Goal: Information Seeking & Learning: Understand process/instructions

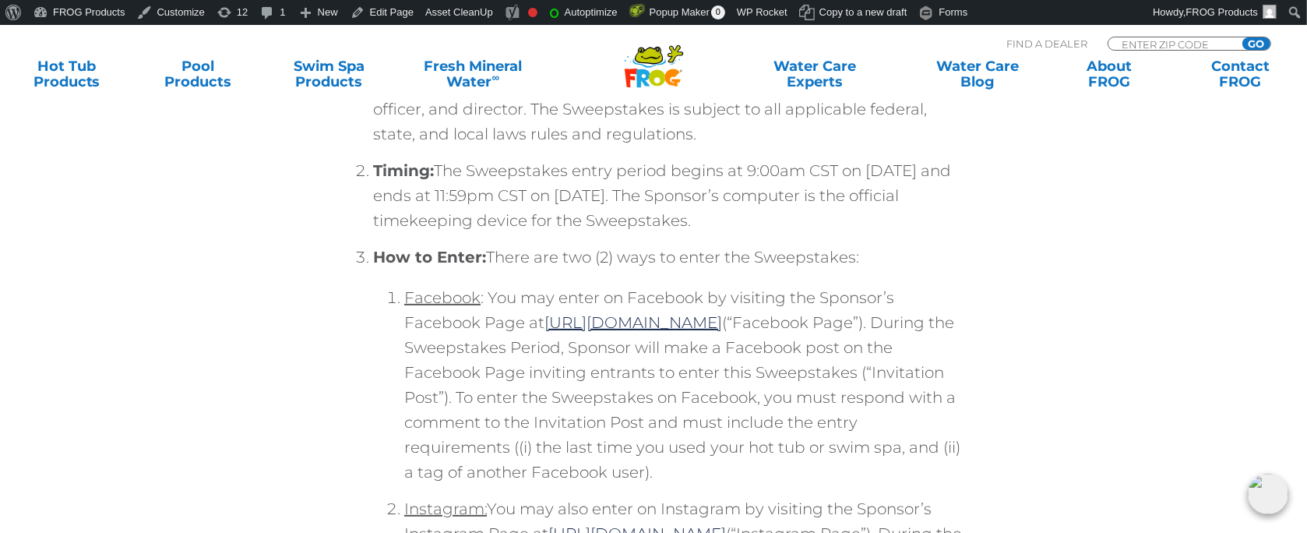
scroll to position [623, 0]
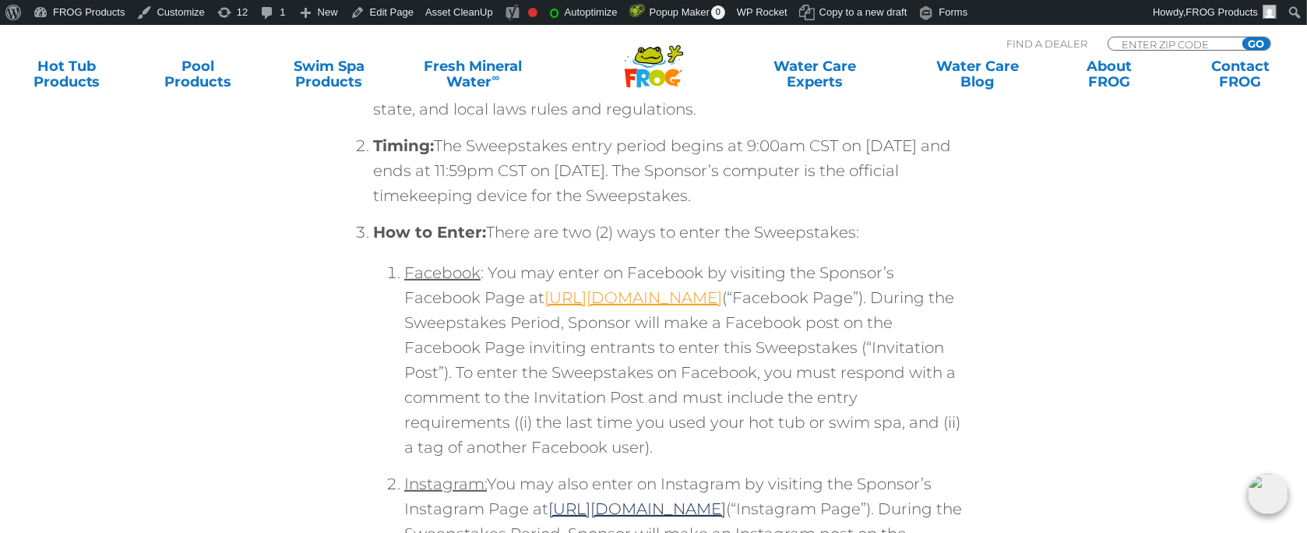
click at [665, 297] on link "[URL][DOMAIN_NAME]" at bounding box center [633, 297] width 178 height 19
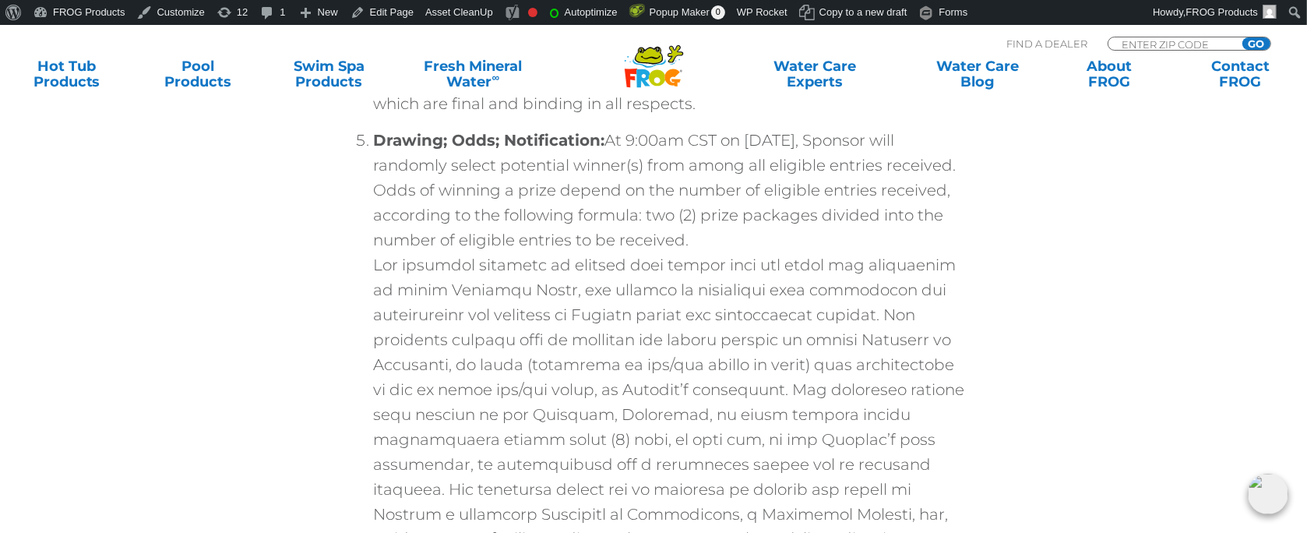
scroll to position [2384, 0]
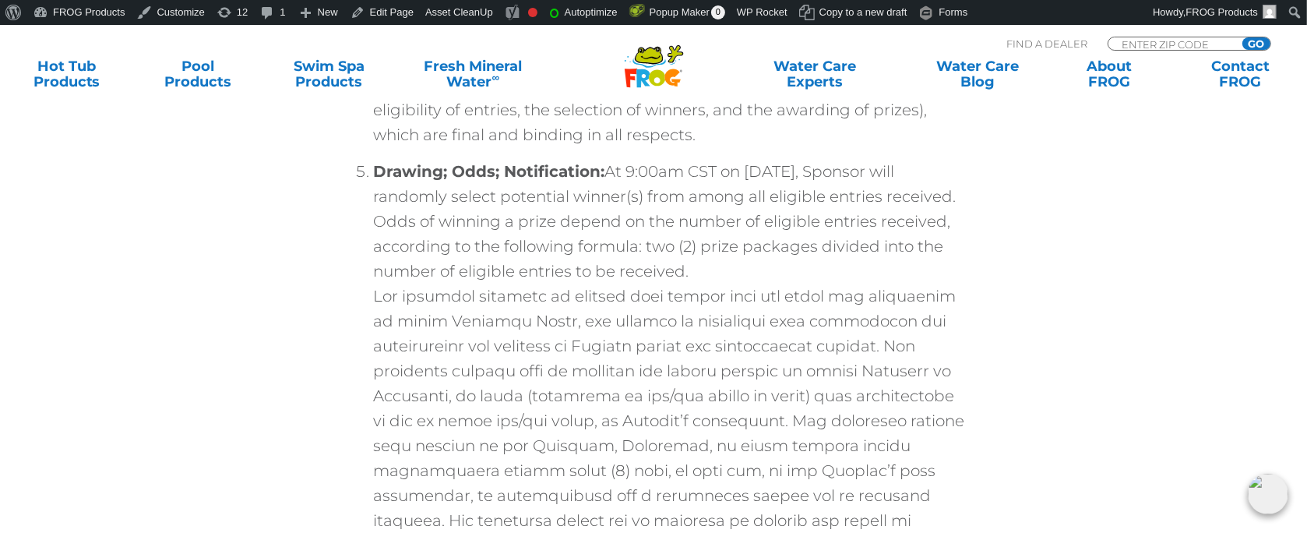
drag, startPoint x: 605, startPoint y: 178, endPoint x: 793, endPoint y: 280, distance: 214.0
click at [793, 280] on li "Drawing; Odds; Notification: At 9:00am CST on October 2, 2025, Sponsor will ran…" at bounding box center [669, 526] width 592 height 734
click at [792, 280] on li "Drawing; Odds; Notification: At 9:00am CST on October 2, 2025, Sponsor will ran…" at bounding box center [669, 526] width 592 height 734
drag, startPoint x: 758, startPoint y: 266, endPoint x: 611, endPoint y: 171, distance: 175.0
click at [611, 171] on li "Drawing; Odds; Notification: At 9:00am CST on October 2, 2025, Sponsor will ran…" at bounding box center [669, 526] width 592 height 734
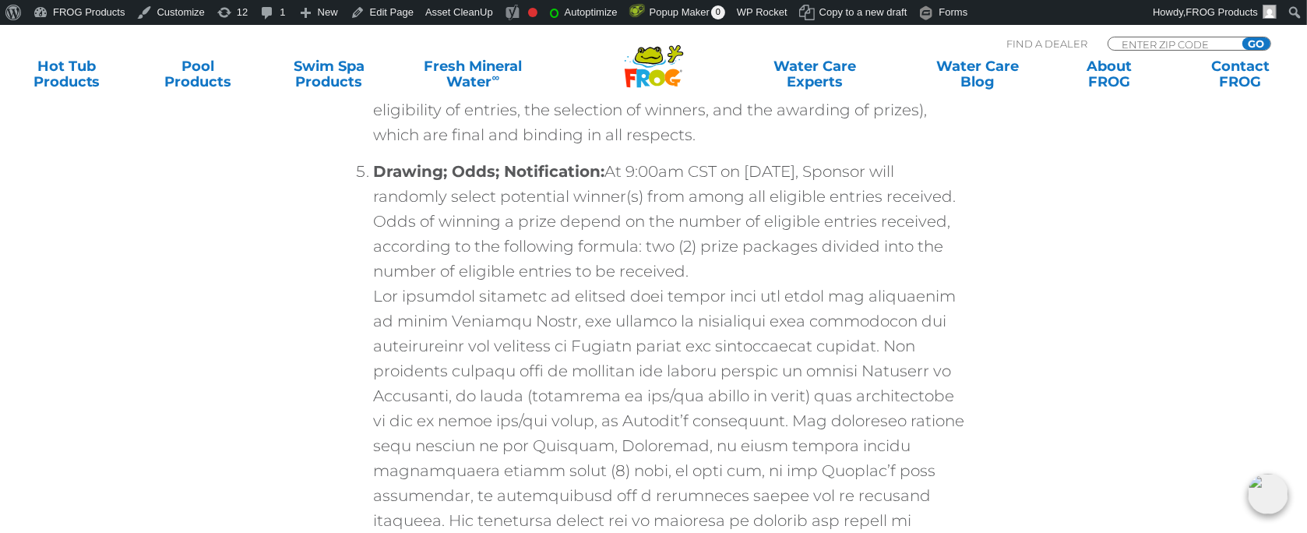
click at [765, 229] on li "Drawing; Odds; Notification: At 9:00am CST on October 2, 2025, Sponsor will ran…" at bounding box center [669, 526] width 592 height 734
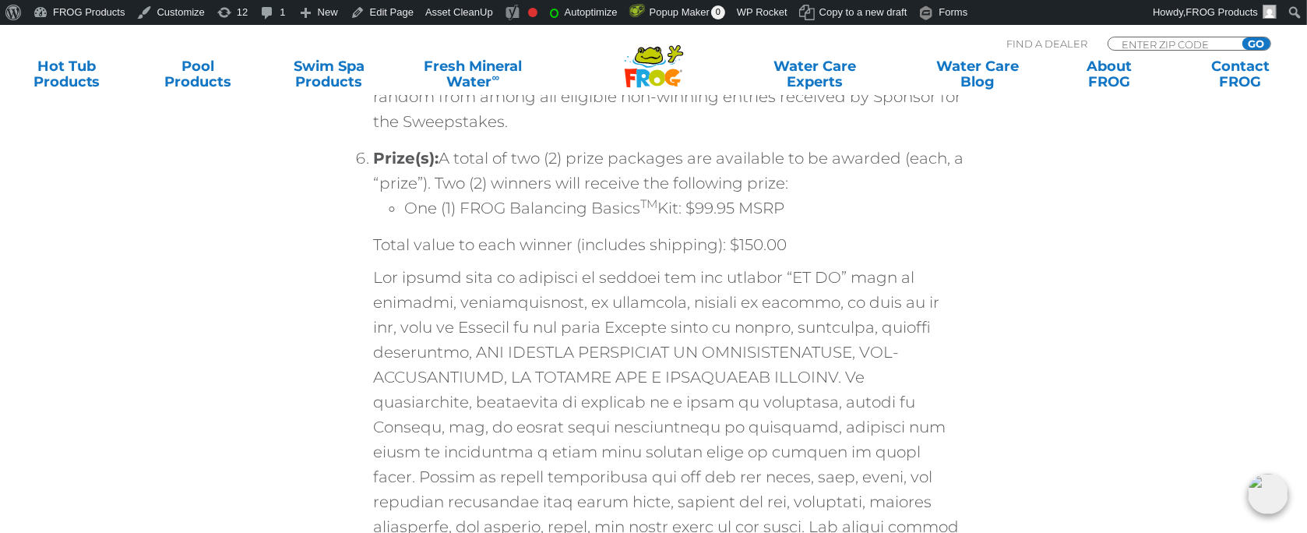
scroll to position [3163, 0]
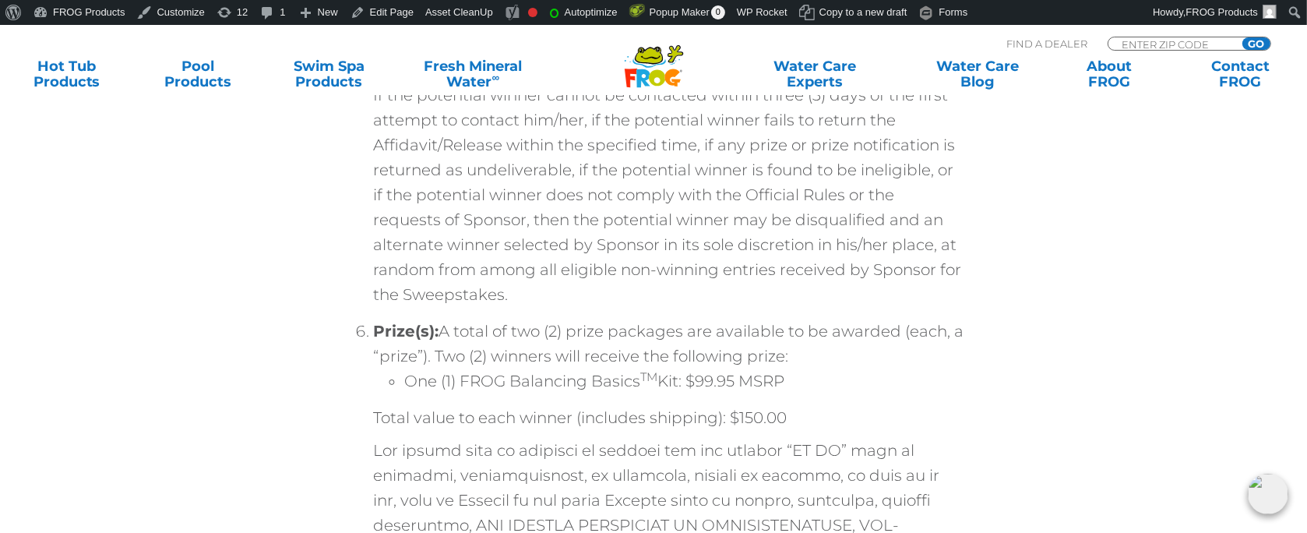
scroll to position [3115, 0]
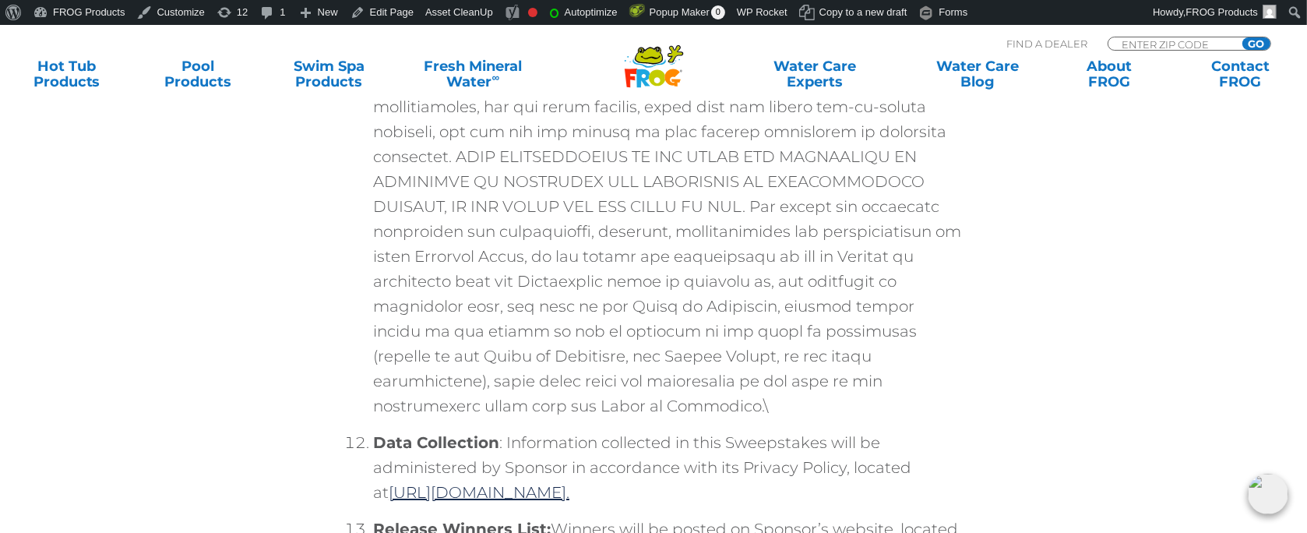
scroll to position [5607, 0]
click at [569, 480] on link "[URL][DOMAIN_NAME]." at bounding box center [479, 489] width 181 height 19
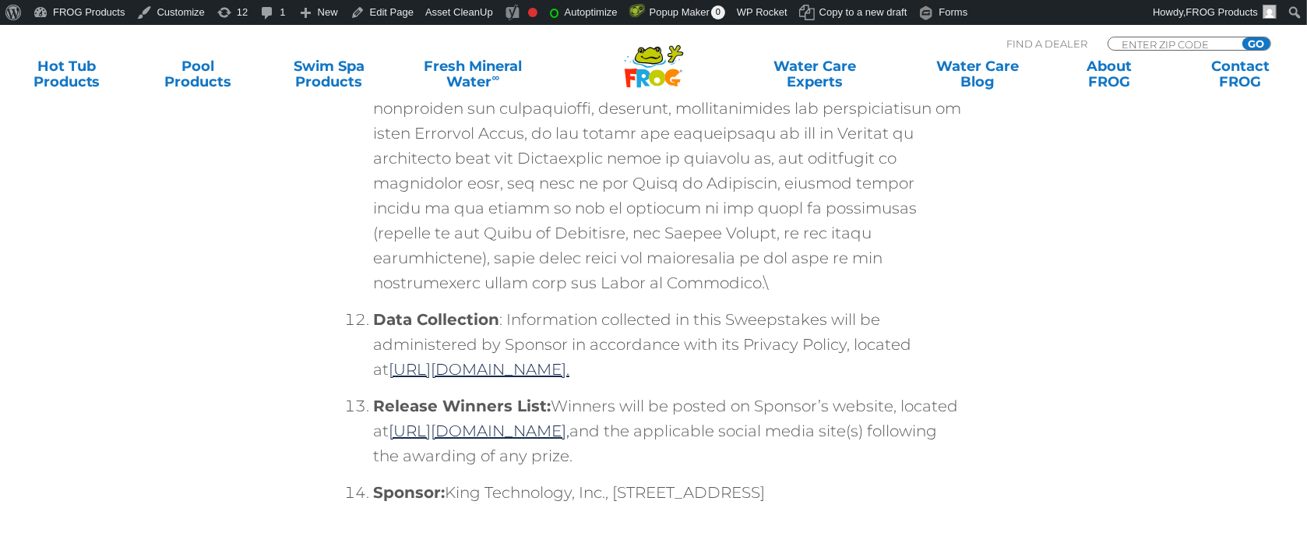
scroll to position [5759, 0]
